Goal: Information Seeking & Learning: Learn about a topic

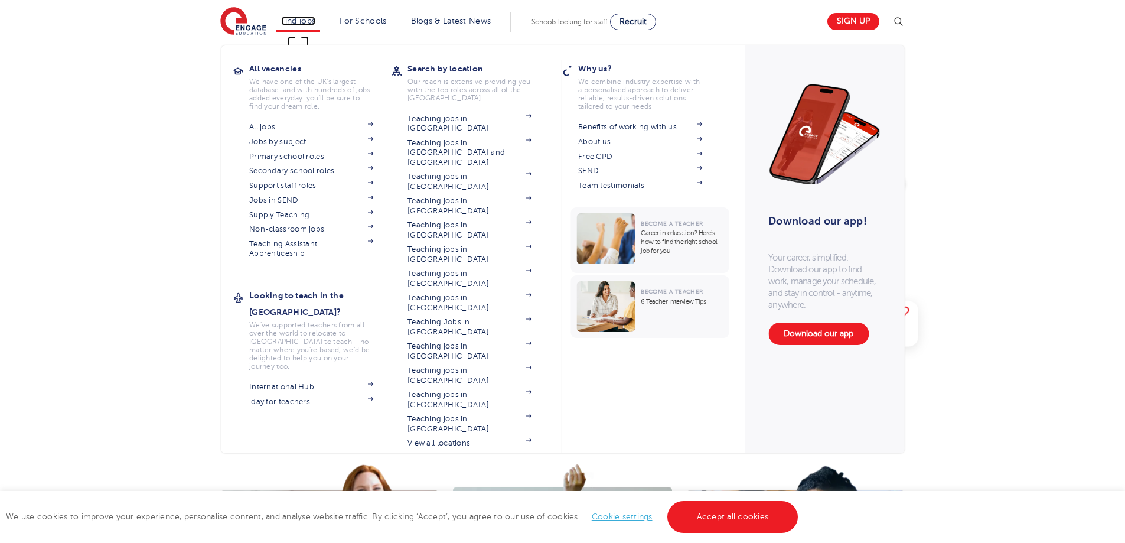
click at [314, 24] on link "Find jobs" at bounding box center [298, 21] width 35 height 9
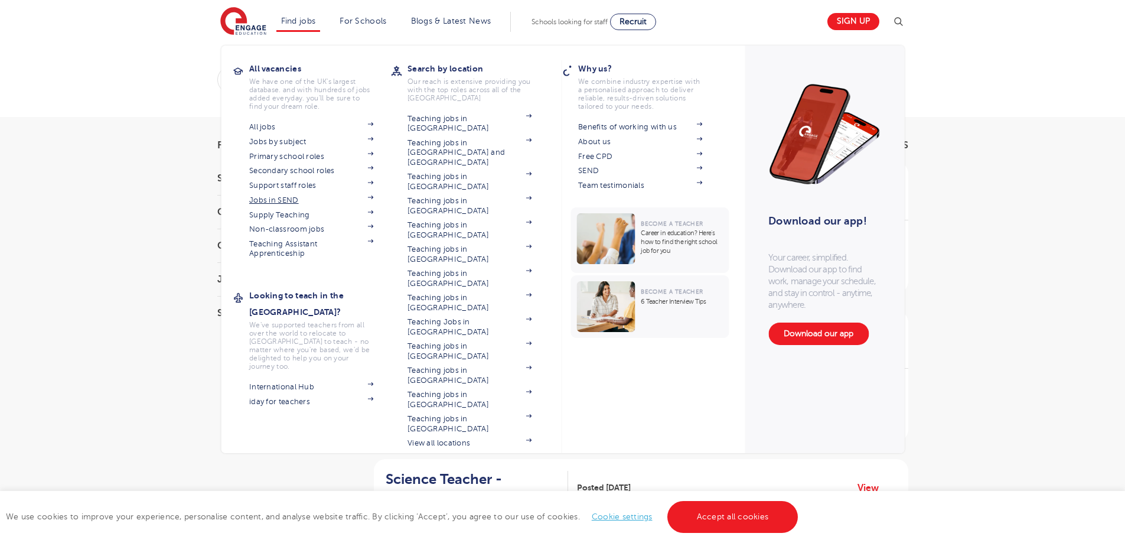
click at [293, 195] on section "All jobs Jobs by subject Primary school roles Secondary school roles Support st…" at bounding box center [320, 188] width 142 height 139
click at [286, 199] on link "Jobs in SEND" at bounding box center [311, 199] width 124 height 9
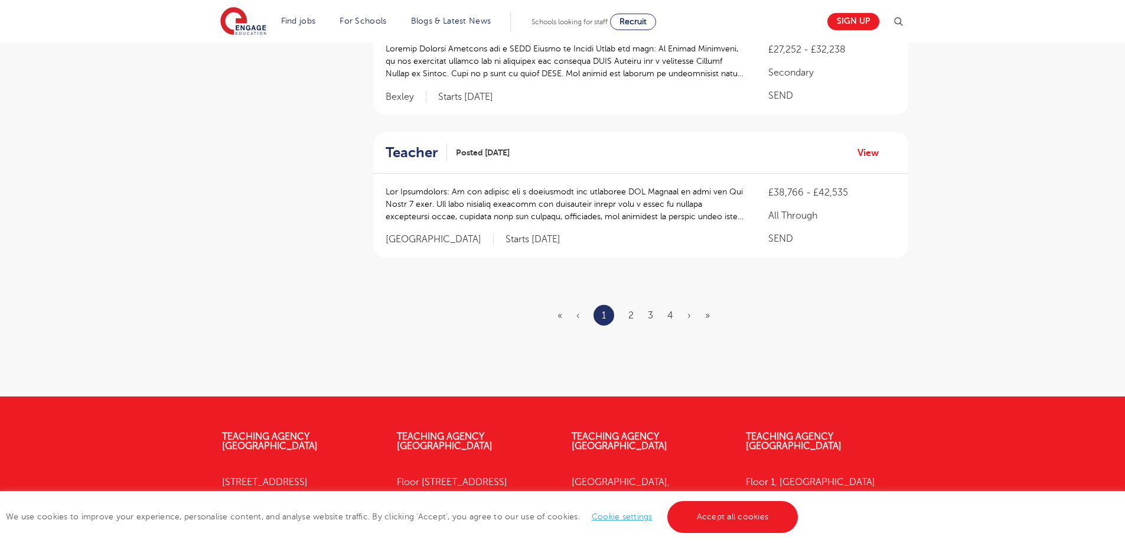
scroll to position [1527, 0]
